Goal: Communication & Community: Connect with others

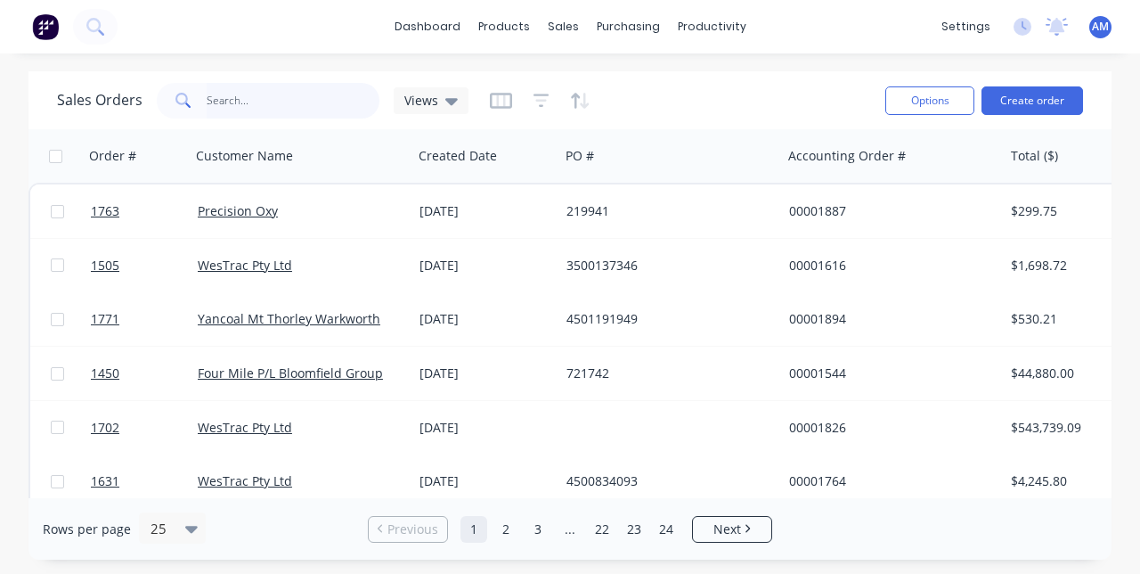
click at [296, 102] on input "text" at bounding box center [294, 101] width 174 height 36
type input "1757"
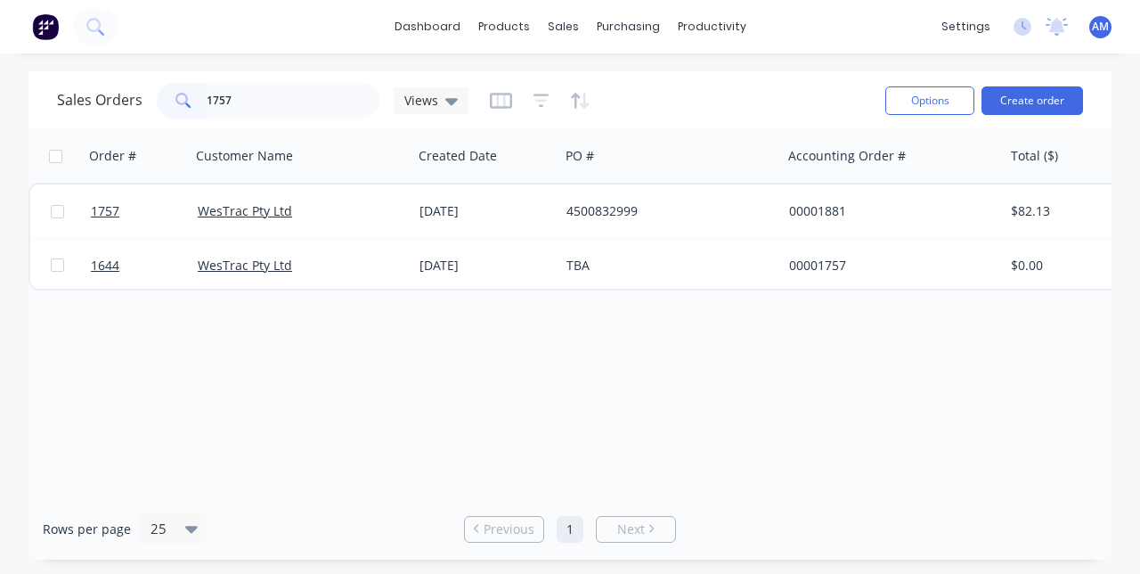
click at [645, 211] on div "4500832999" at bounding box center [666, 211] width 198 height 18
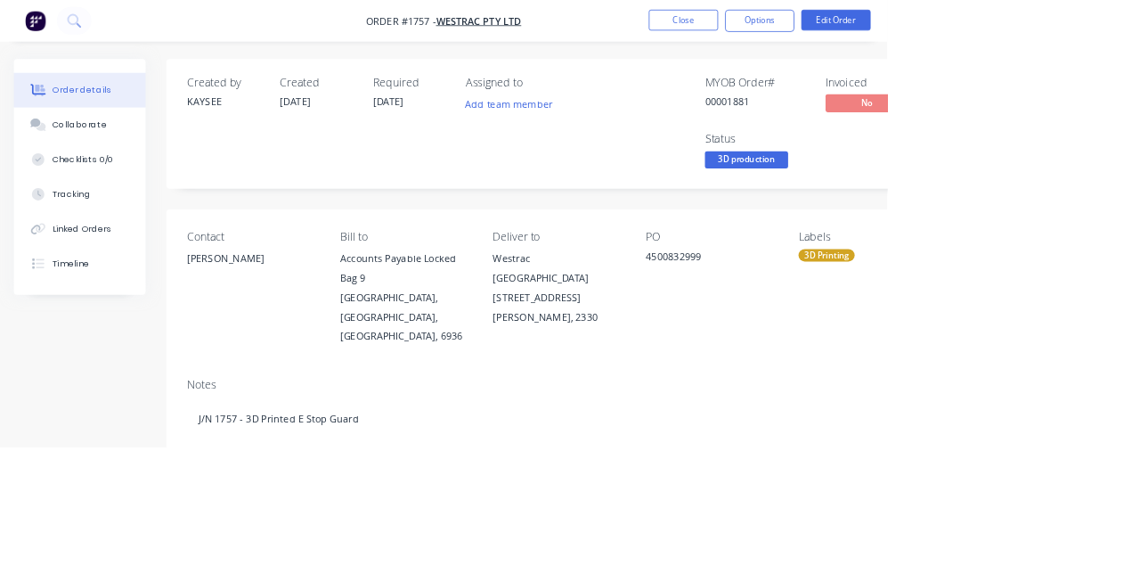
click at [105, 173] on button "Collaborate" at bounding box center [102, 160] width 169 height 45
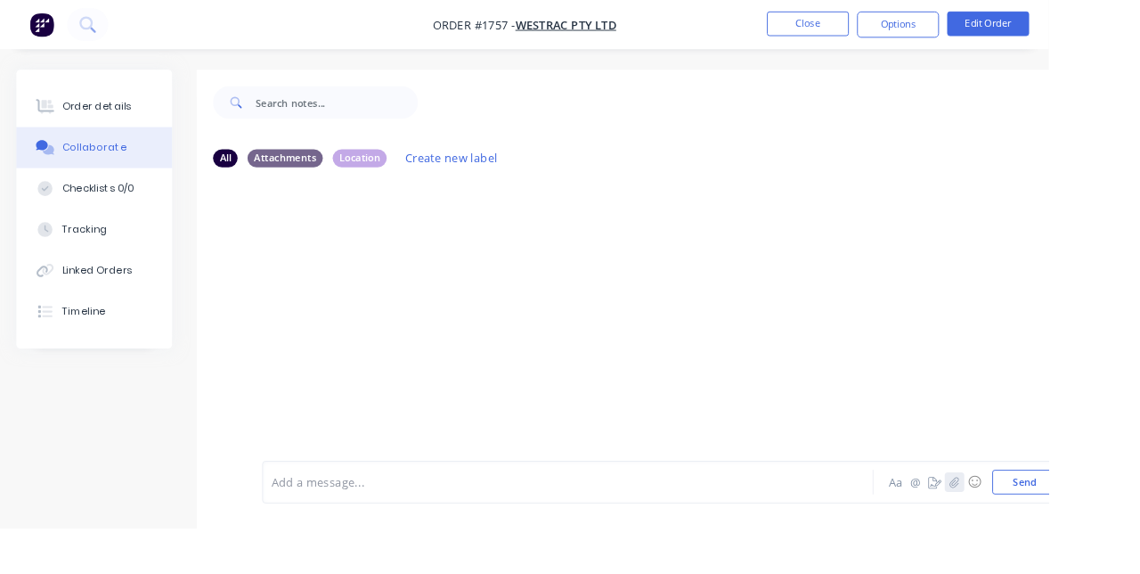
click at [1040, 529] on icon "button" at bounding box center [1037, 524] width 10 height 12
click at [1113, 537] on button "Send" at bounding box center [1114, 523] width 70 height 27
click at [1037, 529] on icon "button" at bounding box center [1037, 524] width 10 height 12
click at [1121, 537] on button "Send" at bounding box center [1114, 523] width 70 height 27
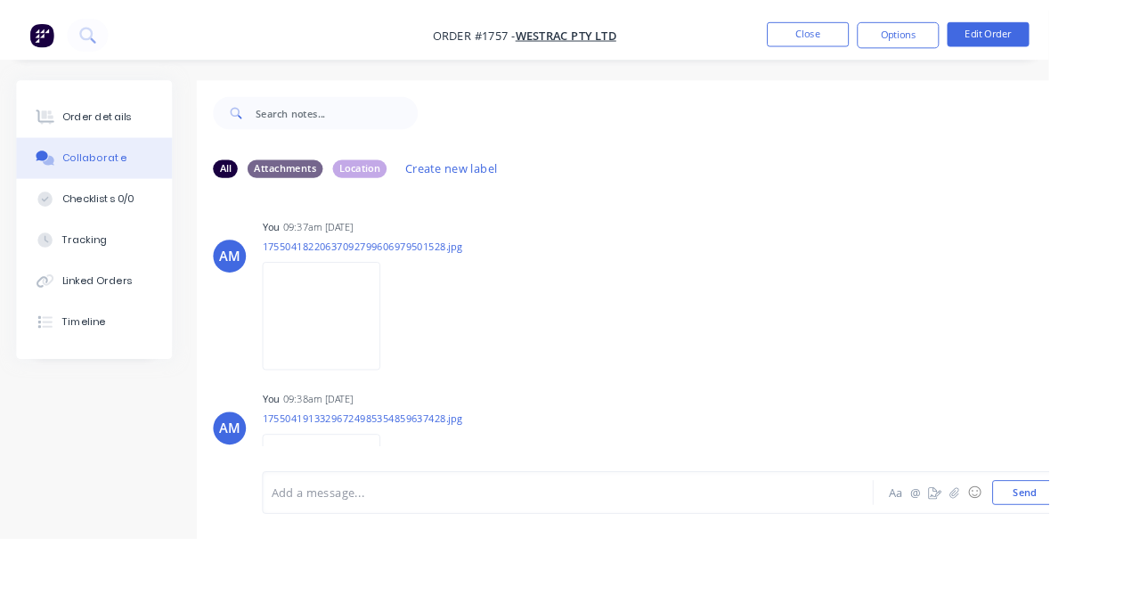
scroll to position [11, 0]
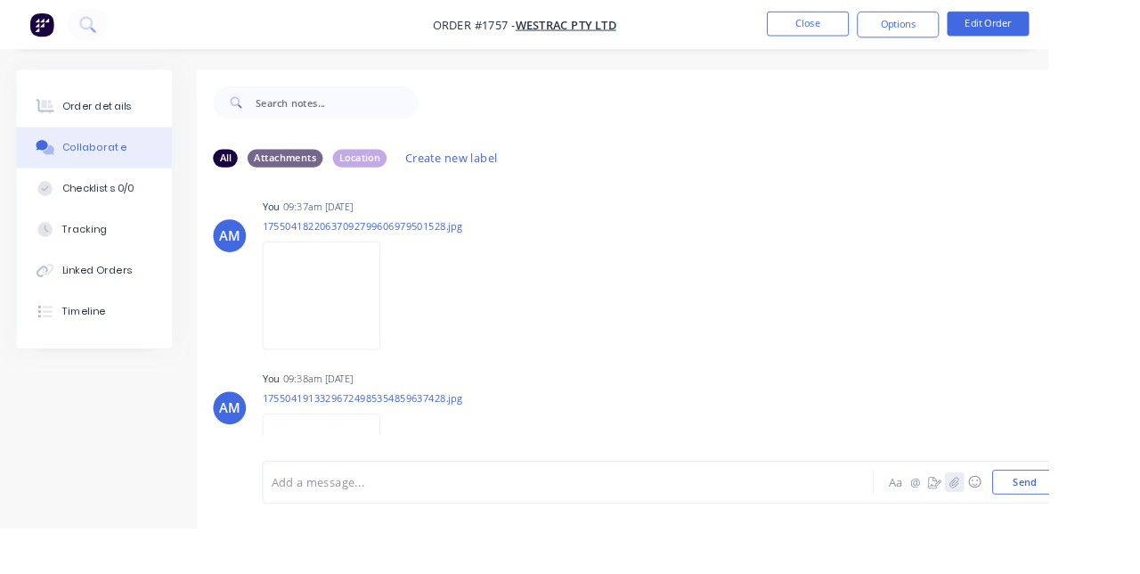
click at [1040, 530] on icon "button" at bounding box center [1037, 524] width 11 height 12
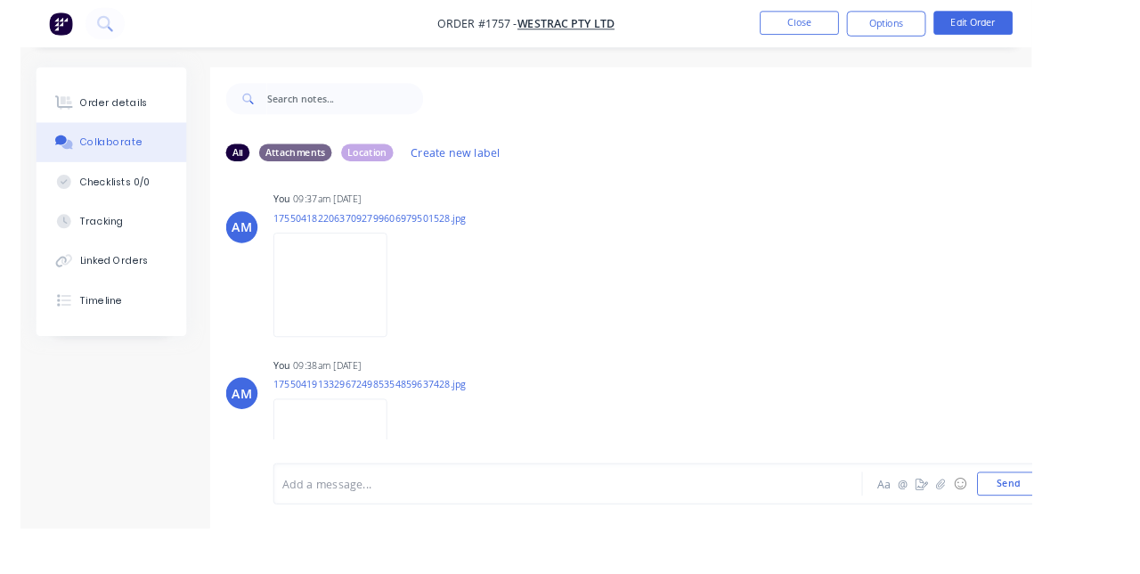
scroll to position [0, 0]
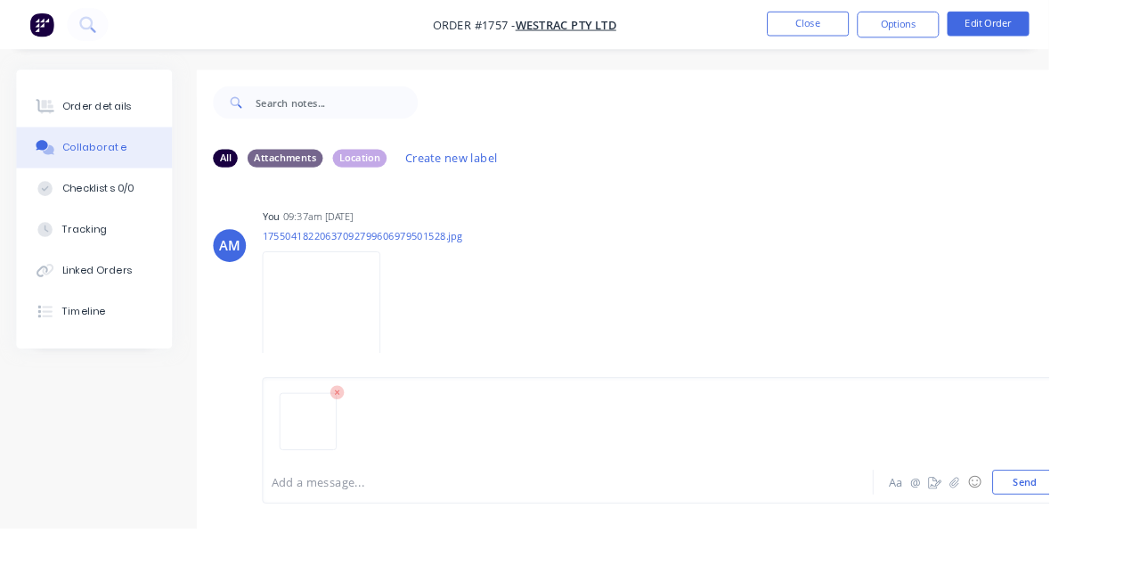
click at [1101, 537] on button "Send" at bounding box center [1114, 523] width 70 height 27
